Goal: Task Accomplishment & Management: Manage account settings

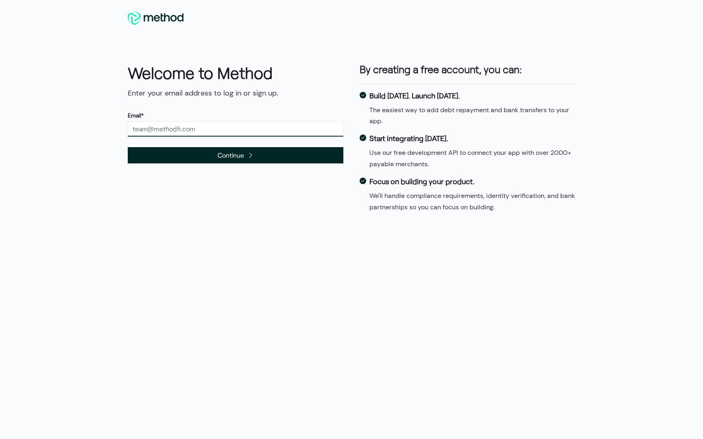
click at [213, 128] on input "text" at bounding box center [236, 128] width 216 height 15
type input "[EMAIL_ADDRESS][DOMAIN_NAME]"
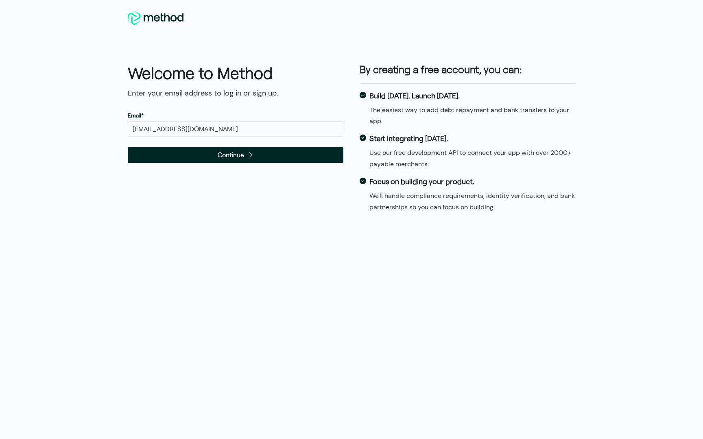
click at [232, 154] on span "Continue" at bounding box center [231, 154] width 26 height 11
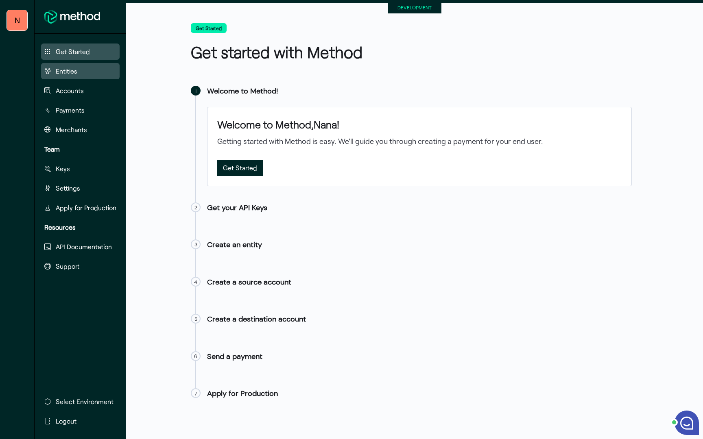
click at [74, 72] on span "Entities" at bounding box center [67, 71] width 22 height 10
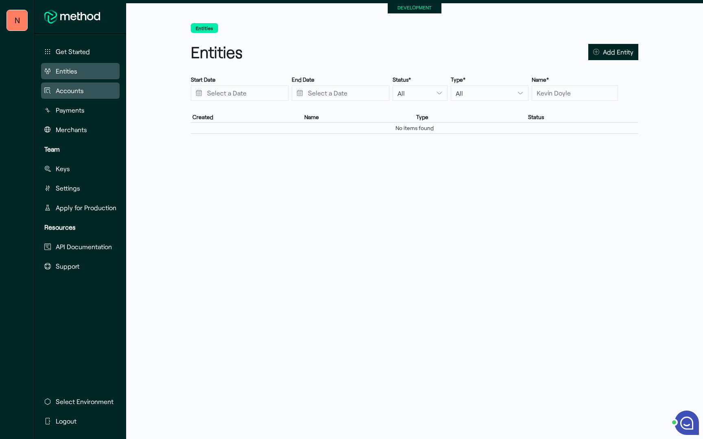
click at [74, 85] on button "Accounts" at bounding box center [80, 91] width 79 height 16
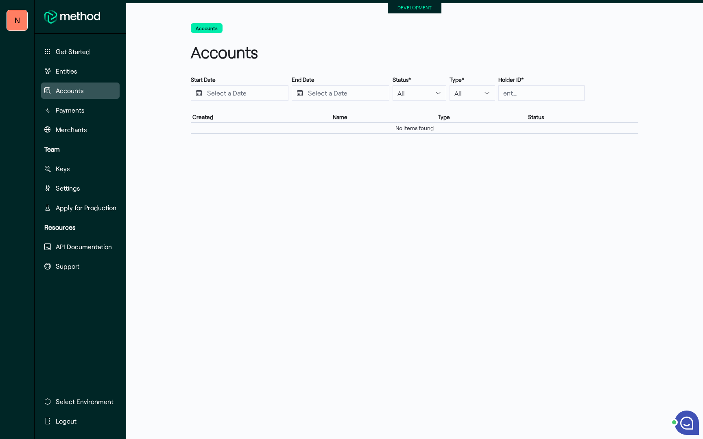
click at [75, 100] on ul "Get Started Entities Accounts Payments Merchants" at bounding box center [80, 93] width 85 height 98
click at [75, 110] on span "Payments" at bounding box center [70, 110] width 29 height 10
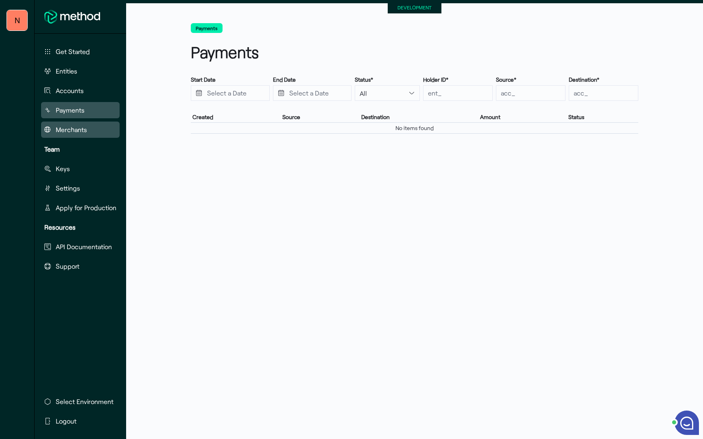
click at [73, 133] on span "Merchants" at bounding box center [71, 130] width 31 height 10
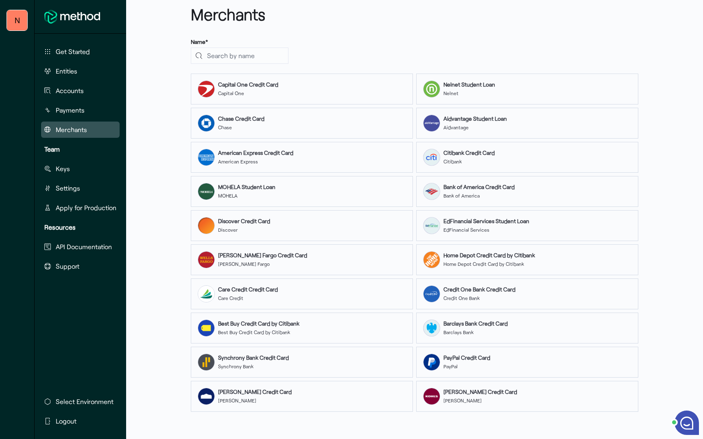
scroll to position [39, 0]
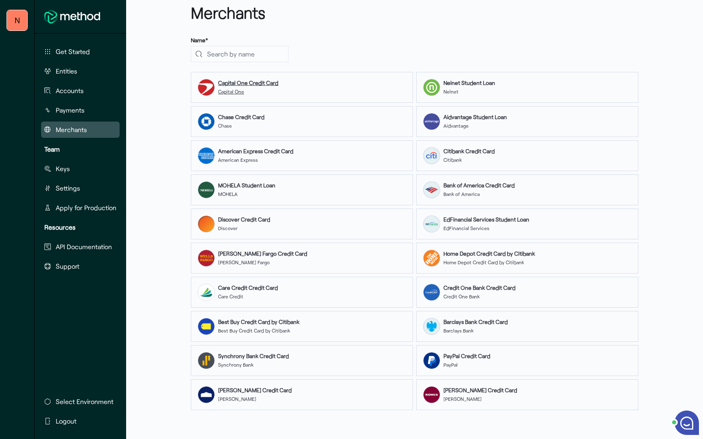
click at [237, 84] on strong "Capital One Credit Card" at bounding box center [248, 82] width 60 height 7
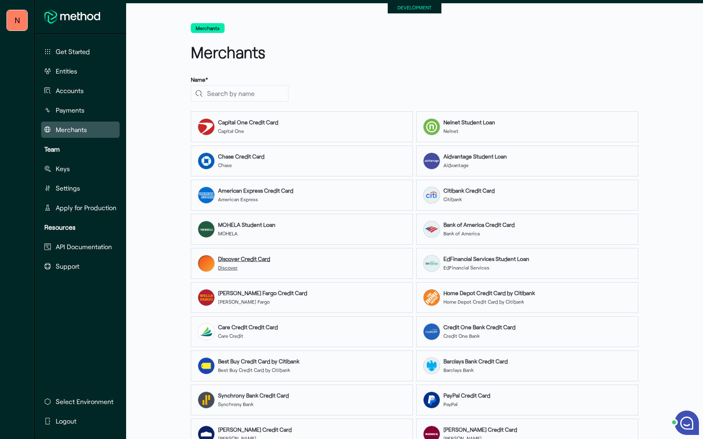
scroll to position [50, 0]
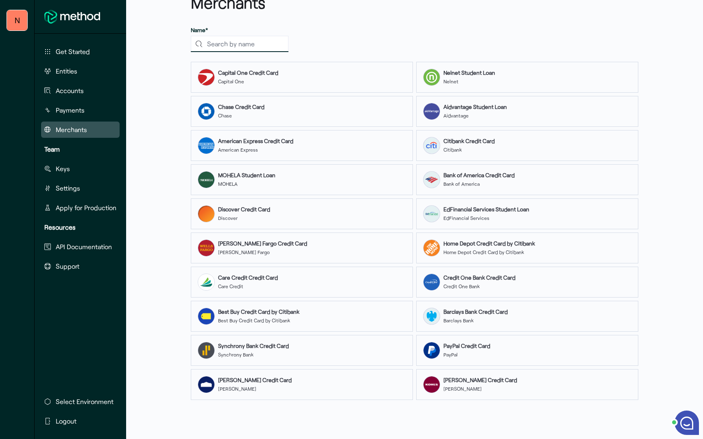
click at [233, 41] on input "search" at bounding box center [240, 44] width 98 height 16
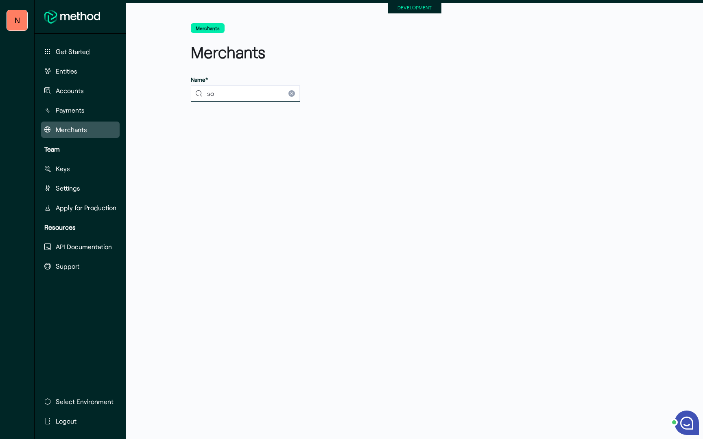
type input "s"
type input "v"
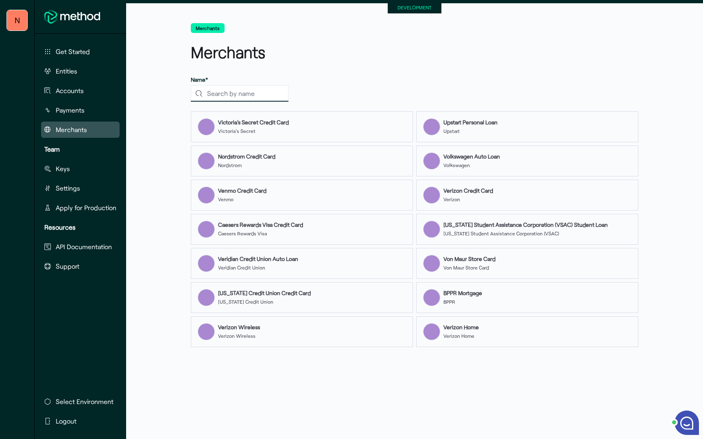
type input "f"
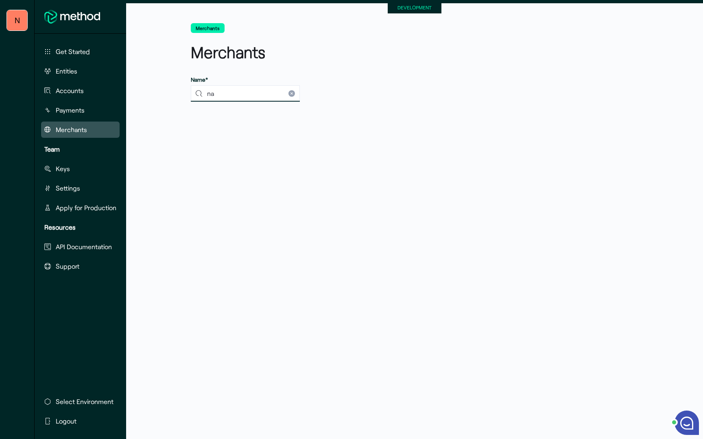
type input "n"
type input "sallie"
click at [252, 116] on div "Sallie Mae Student Loan Sallie Mae" at bounding box center [302, 126] width 222 height 31
click at [100, 251] on span "API Documentation" at bounding box center [84, 247] width 56 height 10
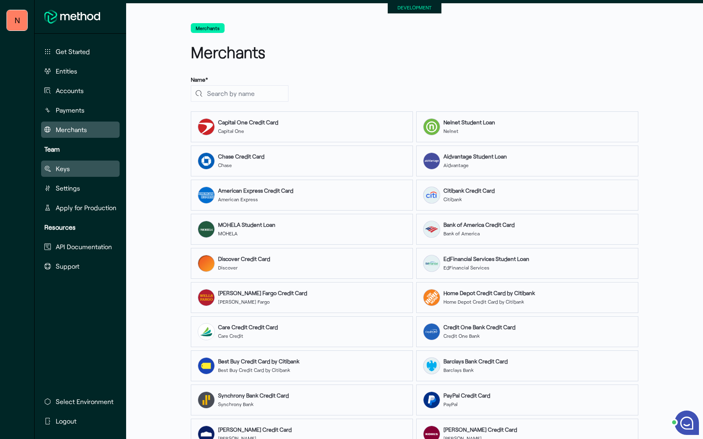
click at [63, 170] on span "Keys" at bounding box center [63, 169] width 14 height 10
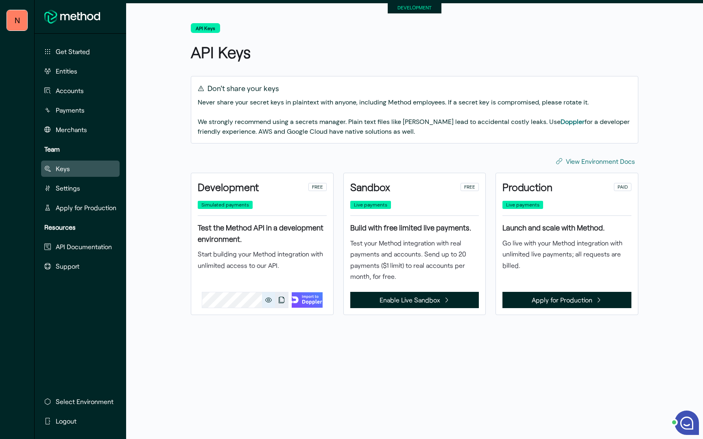
click at [262, 304] on button "Copy" at bounding box center [268, 300] width 13 height 15
click at [407, 304] on span "Enable Live Sandbox" at bounding box center [410, 299] width 61 height 11
